Goal: Task Accomplishment & Management: Manage account settings

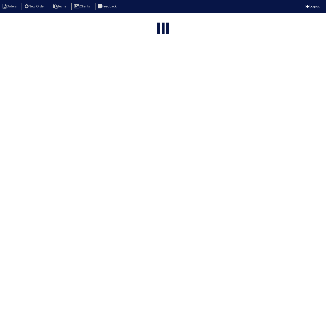
select select "15"
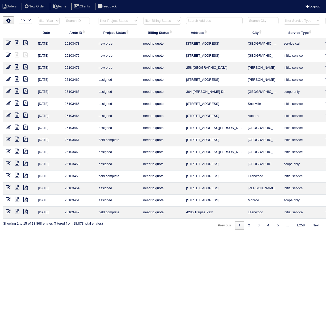
click at [79, 20] on input "text" at bounding box center [77, 20] width 25 height 7
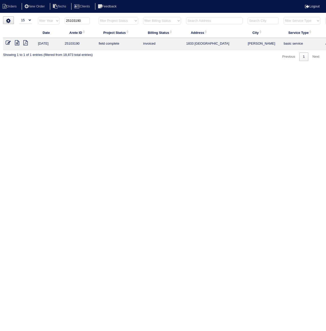
type input "25103190"
click at [8, 43] on icon at bounding box center [8, 42] width 5 height 5
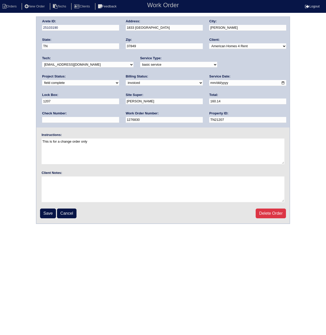
click at [126, 83] on select "need to quote quoted need to invoice invoiced paid warranty purchase order need…" at bounding box center [164, 83] width 77 height 6
select select "paid"
click at [126, 80] on select "need to quote quoted need to invoice invoiced paid warranty purchase order need…" at bounding box center [164, 83] width 77 height 6
click at [119, 117] on input "text" at bounding box center [80, 120] width 77 height 6
paste input "091925A"
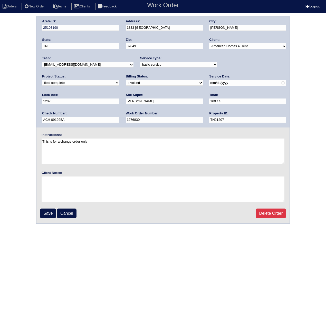
drag, startPoint x: 238, startPoint y: 101, endPoint x: 207, endPoint y: 100, distance: 30.8
click at [207, 100] on div "Arete ID: 25103190 Address: 1833 Turning Point Rd City: Powell State: TN Zip: 3…" at bounding box center [162, 72] width 253 height 111
type input "ACH 091925A"
click at [49, 213] on input "Save" at bounding box center [48, 214] width 16 height 10
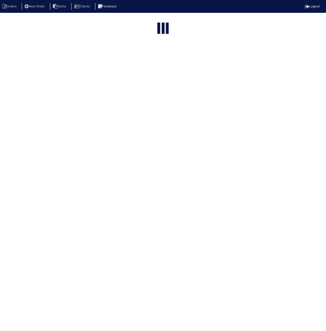
select select "15"
